Goal: Information Seeking & Learning: Learn about a topic

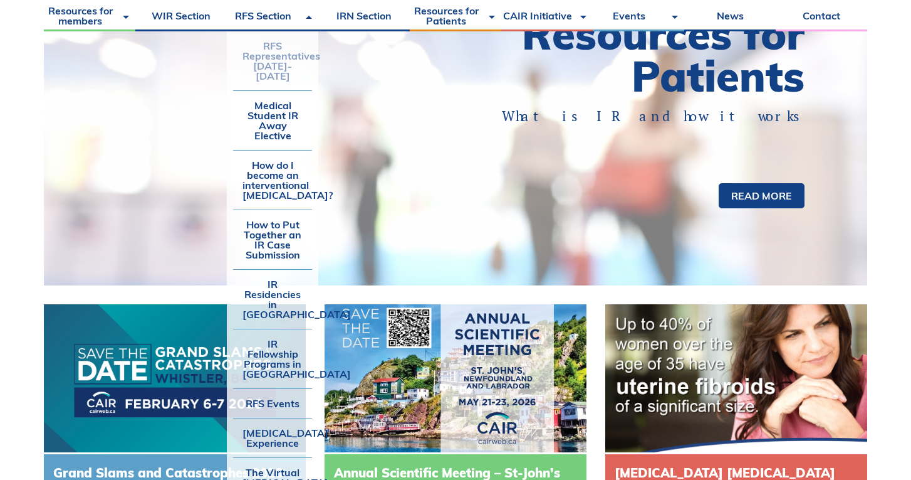
scroll to position [211, 0]
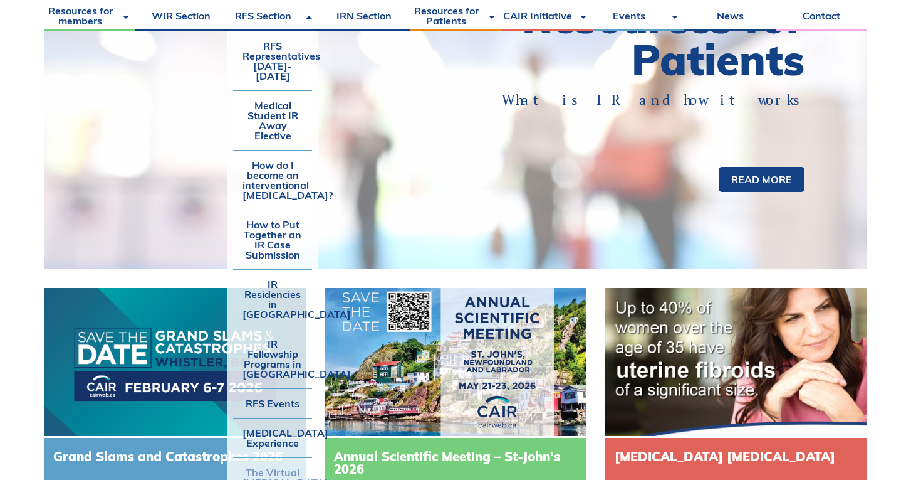
click at [268, 458] on link "The Virtual [MEDICAL_DATA] Suite" at bounding box center [272, 482] width 79 height 49
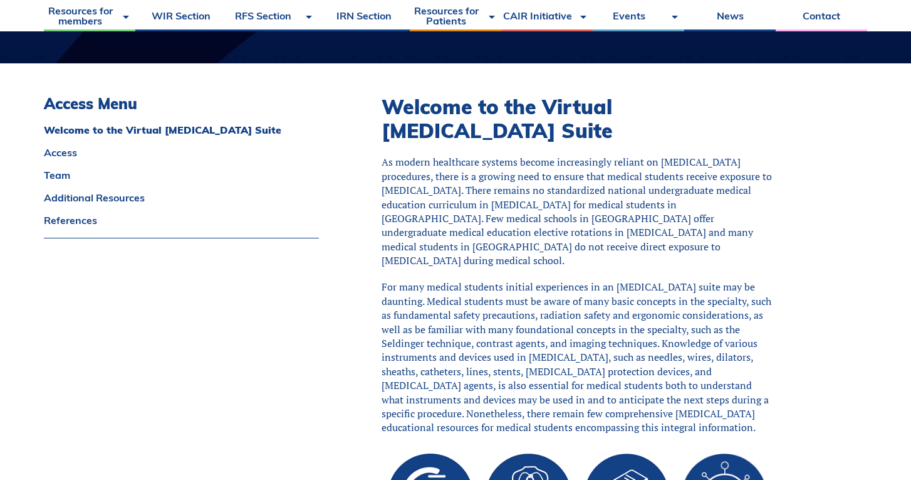
scroll to position [291, 0]
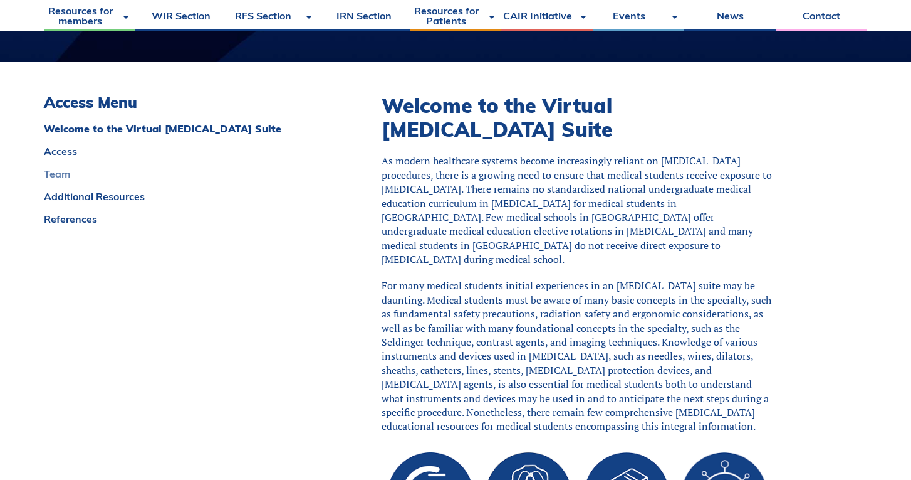
click at [66, 171] on link "Team" at bounding box center [181, 174] width 275 height 10
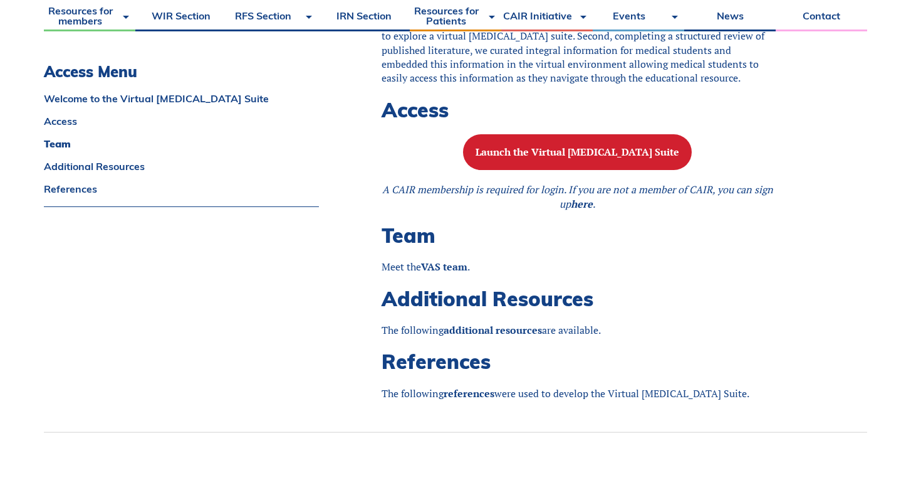
scroll to position [1262, 0]
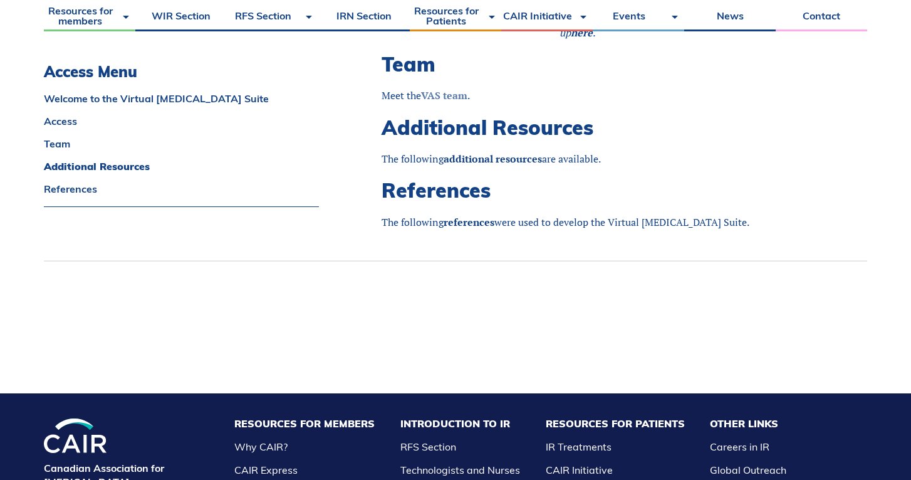
click at [439, 102] on strong "VAS team" at bounding box center [444, 95] width 46 height 14
click at [50, 142] on link "Team" at bounding box center [181, 144] width 275 height 10
click at [511, 165] on link "additional resources" at bounding box center [493, 159] width 98 height 14
click at [58, 140] on link "Team" at bounding box center [181, 144] width 275 height 10
click at [442, 102] on strong "VAS team" at bounding box center [444, 95] width 46 height 14
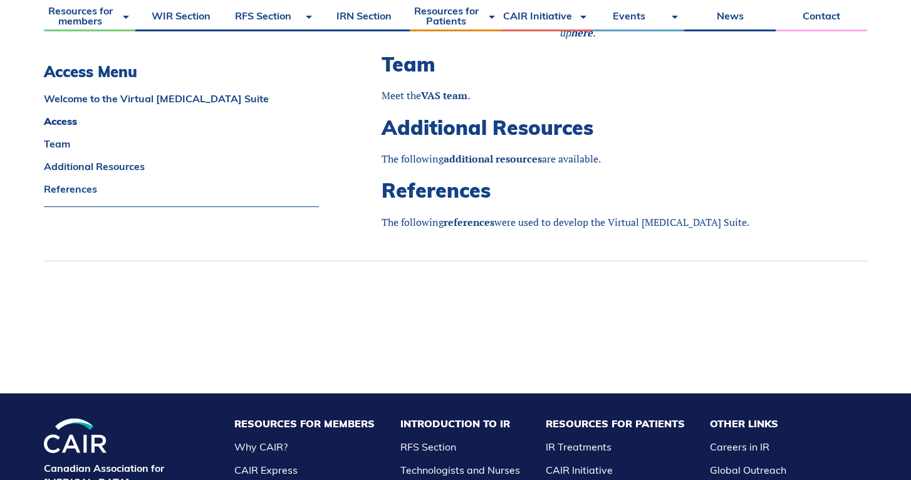
scroll to position [1087, 0]
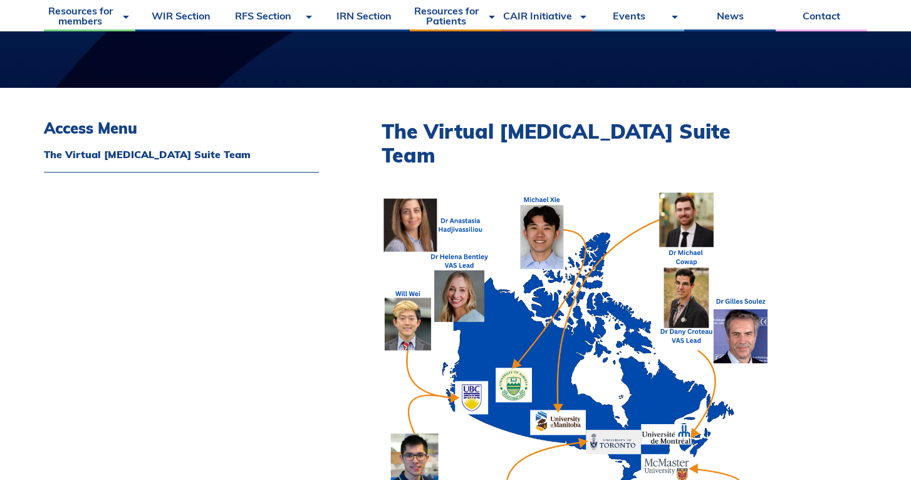
scroll to position [181, 0]
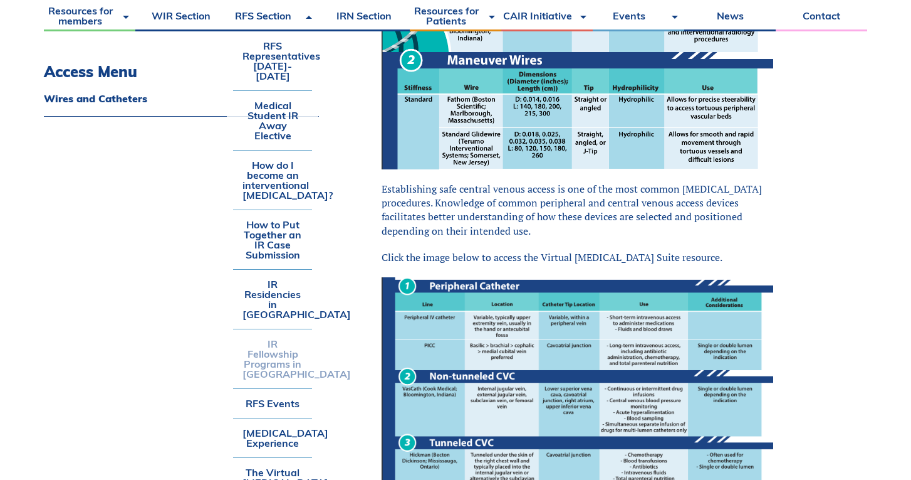
scroll to position [742, 0]
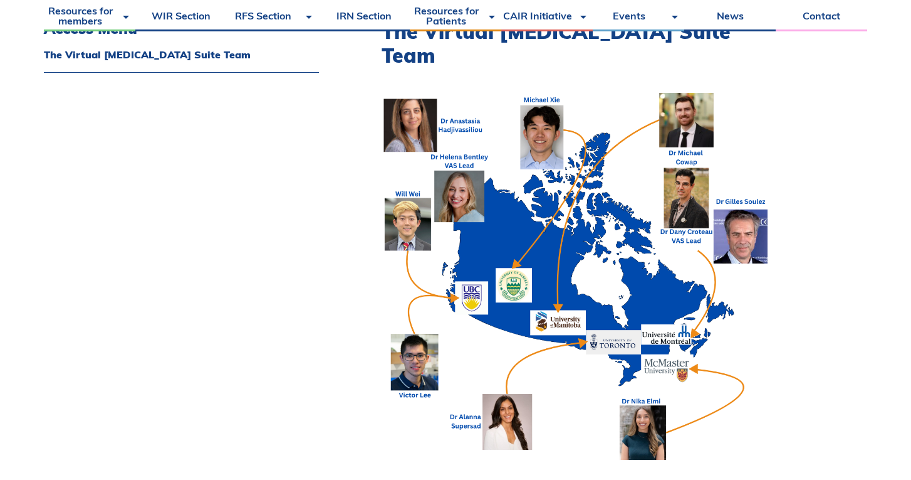
scroll to position [291, 0]
